Goal: Transaction & Acquisition: Obtain resource

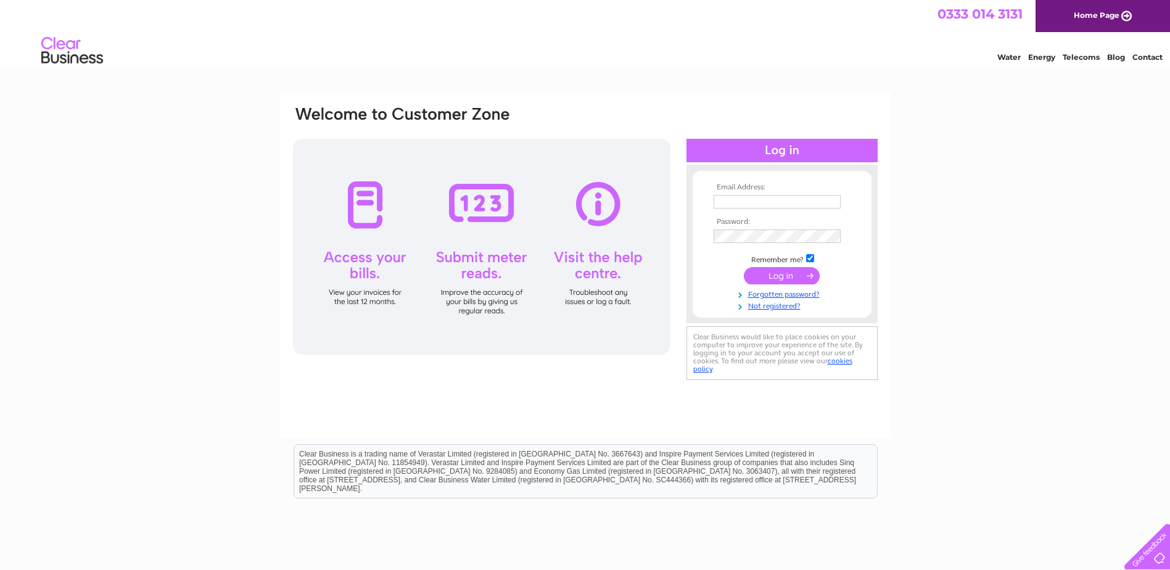
type input "[PERSON_NAME][EMAIL_ADDRESS][PERSON_NAME][DOMAIN_NAME]"
click at [786, 278] on input "submit" at bounding box center [782, 275] width 76 height 17
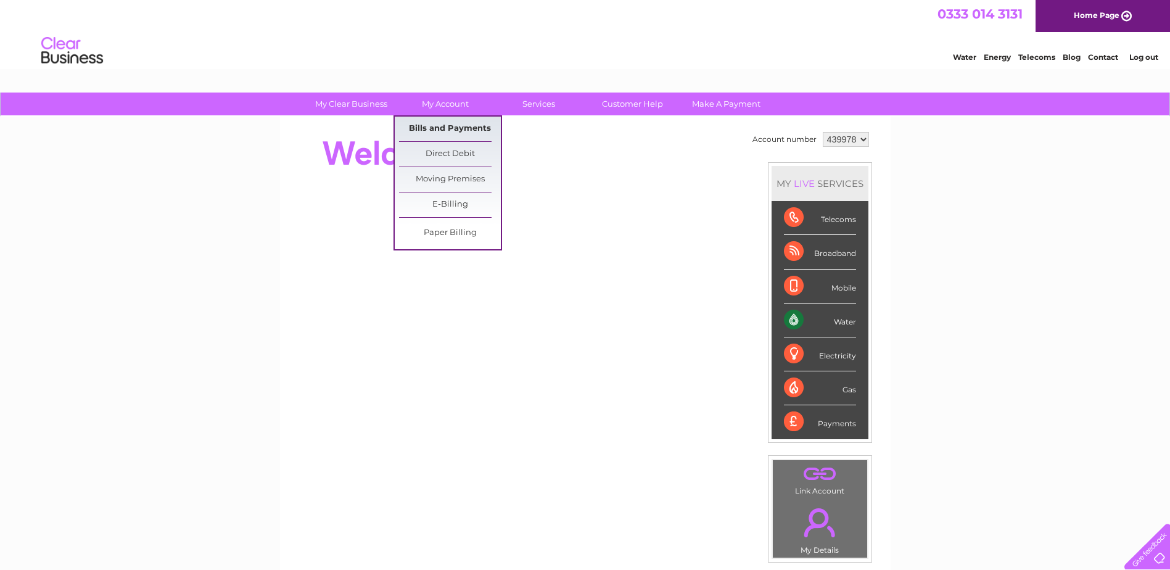
click at [450, 127] on link "Bills and Payments" at bounding box center [450, 129] width 102 height 25
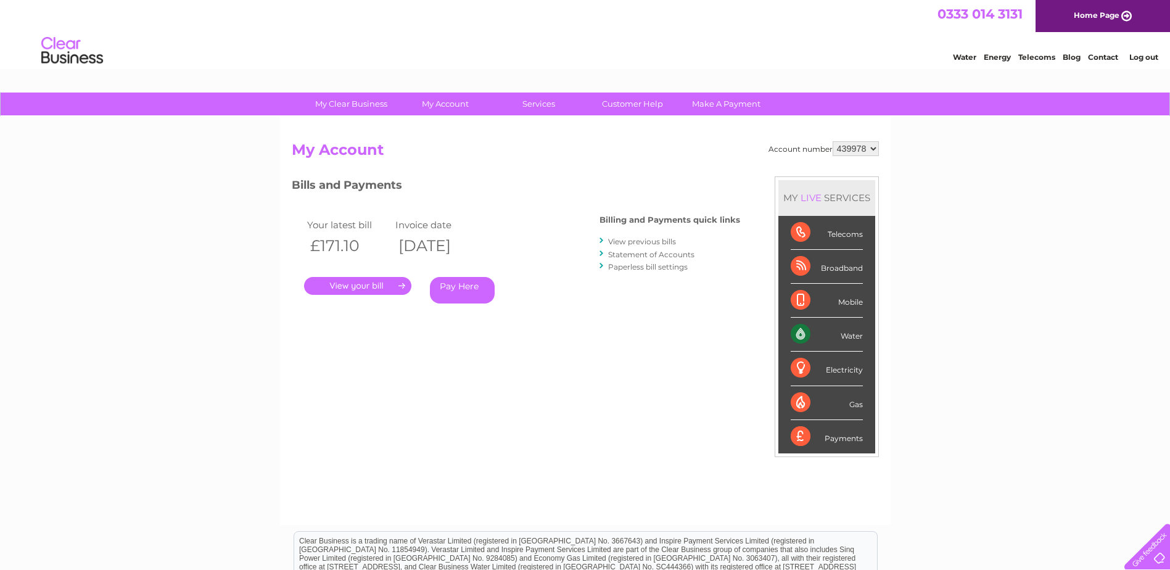
click at [345, 289] on link "." at bounding box center [357, 286] width 107 height 18
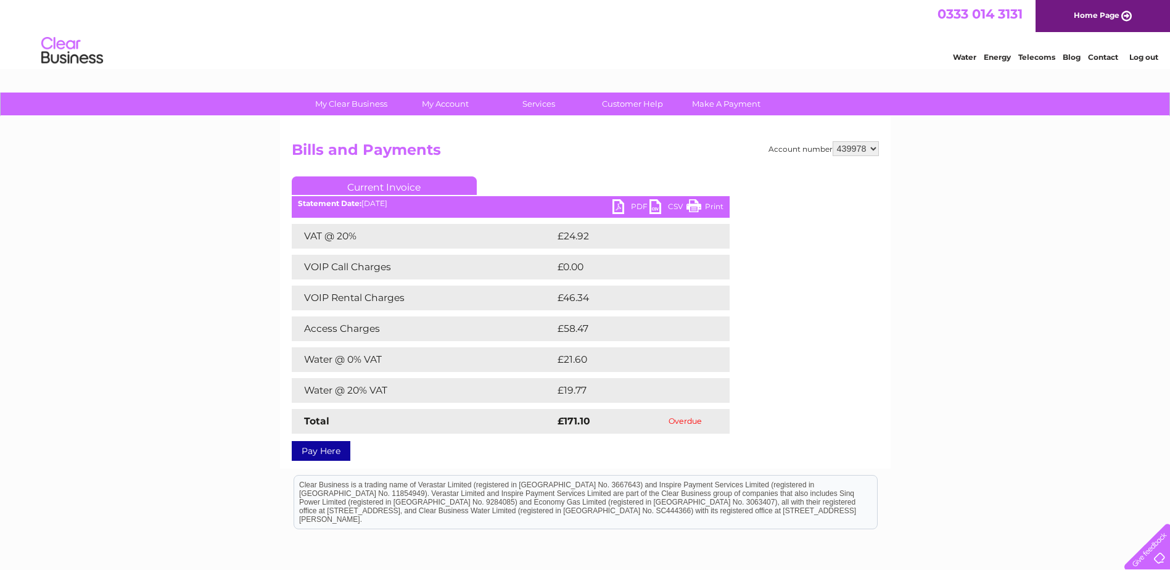
click at [618, 205] on link "PDF" at bounding box center [630, 208] width 37 height 18
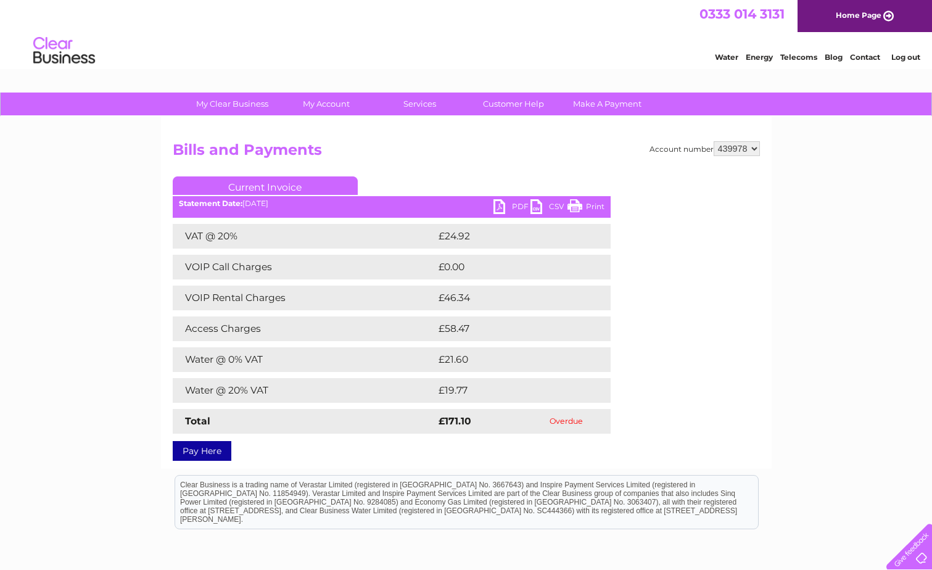
click at [756, 148] on select "439978" at bounding box center [737, 148] width 46 height 15
click at [513, 204] on link "PDF" at bounding box center [511, 208] width 37 height 18
